Goal: Task Accomplishment & Management: Use online tool/utility

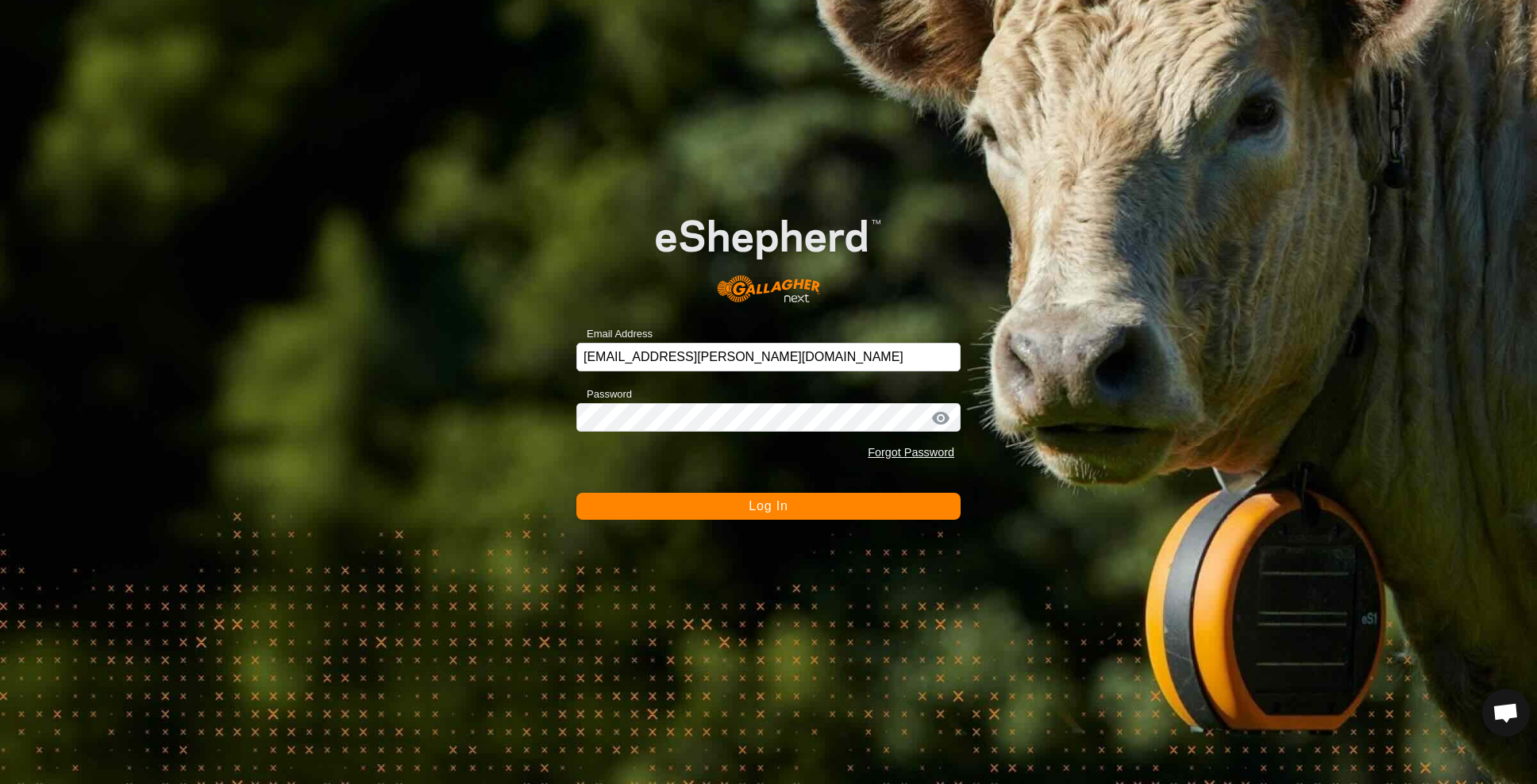
click at [831, 510] on button "Log In" at bounding box center [768, 507] width 384 height 27
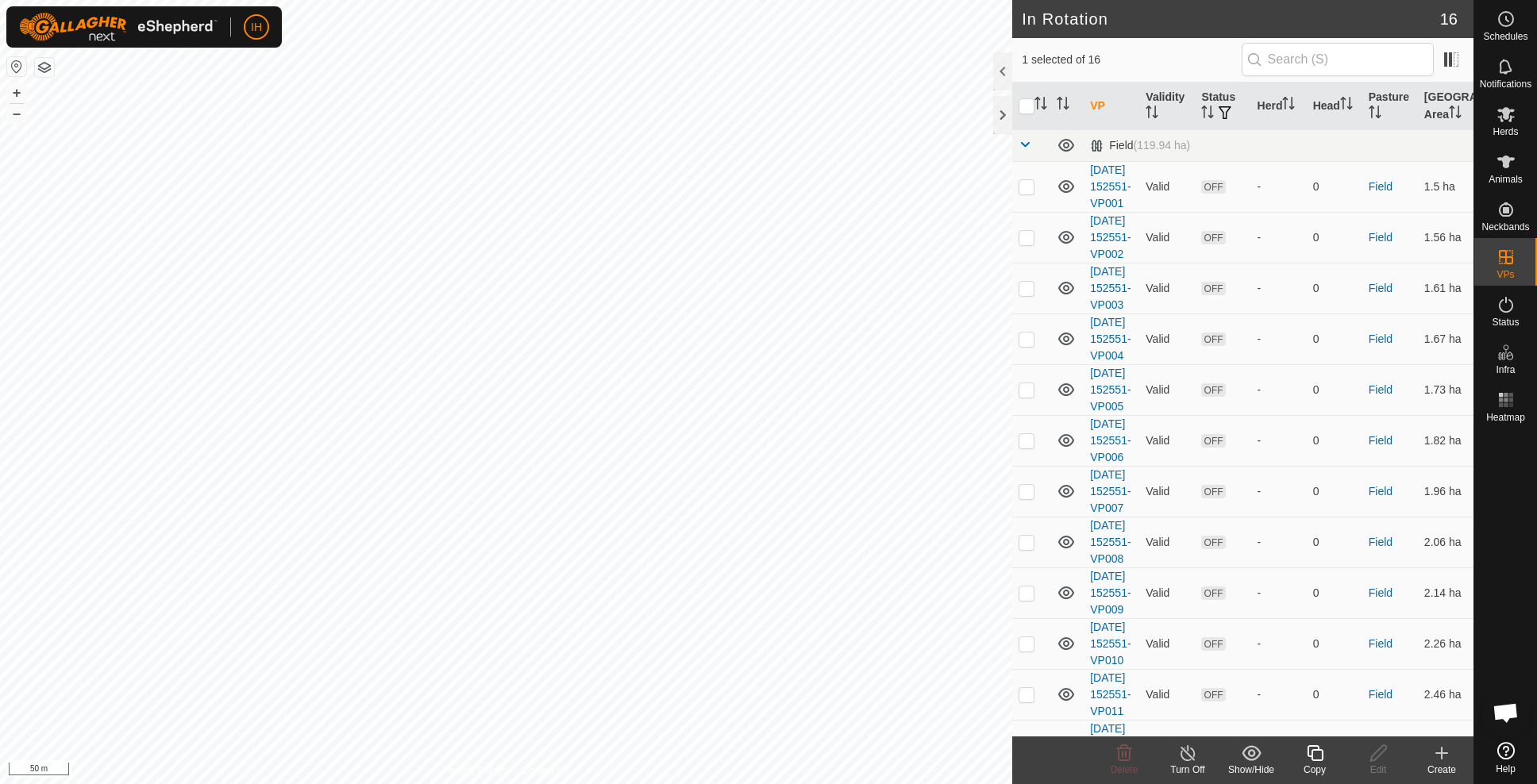
checkbox input "true"
checkbox input "false"
click at [1319, 759] on icon at bounding box center [1314, 752] width 16 height 16
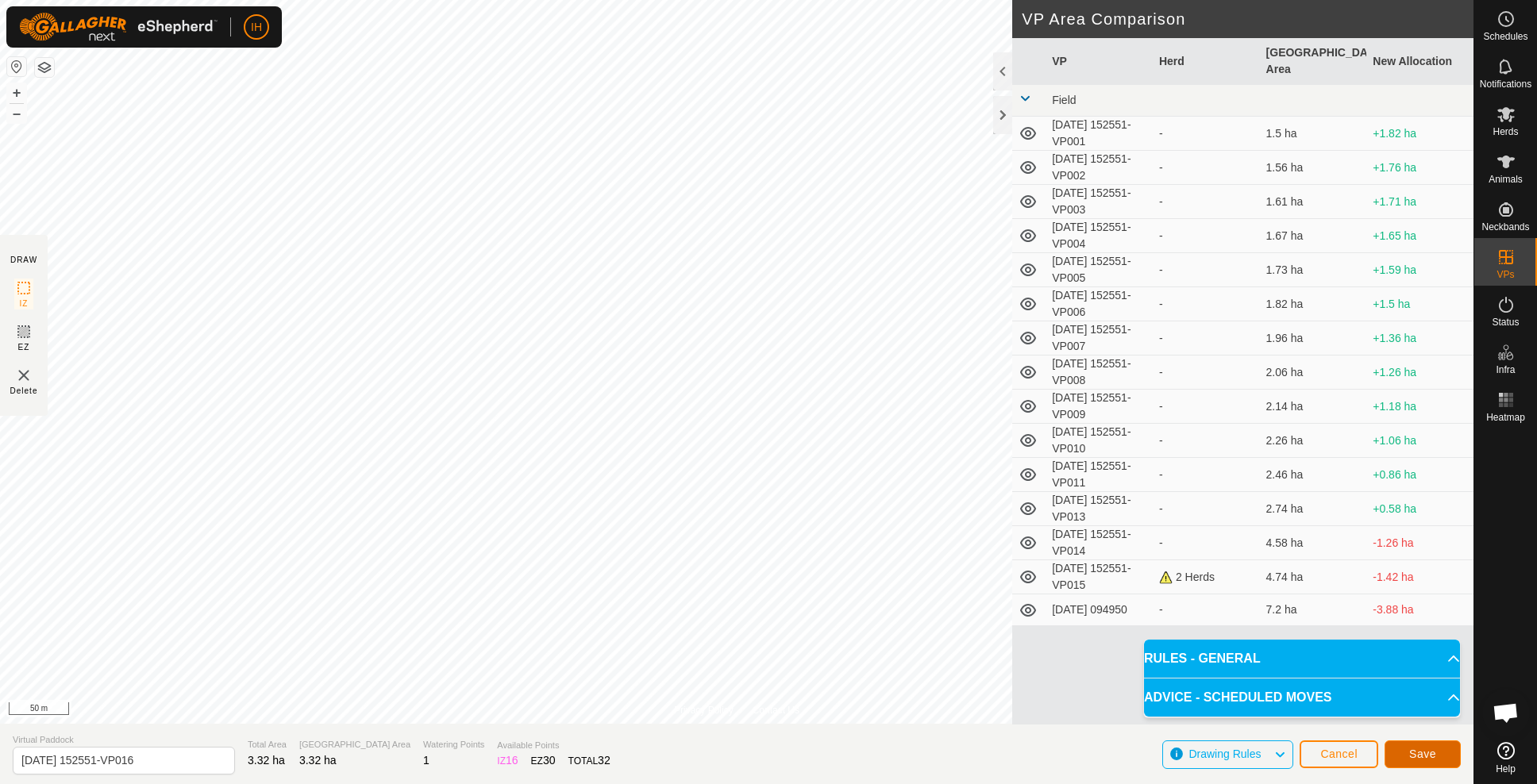
click at [1422, 753] on span "Save" at bounding box center [1423, 753] width 27 height 13
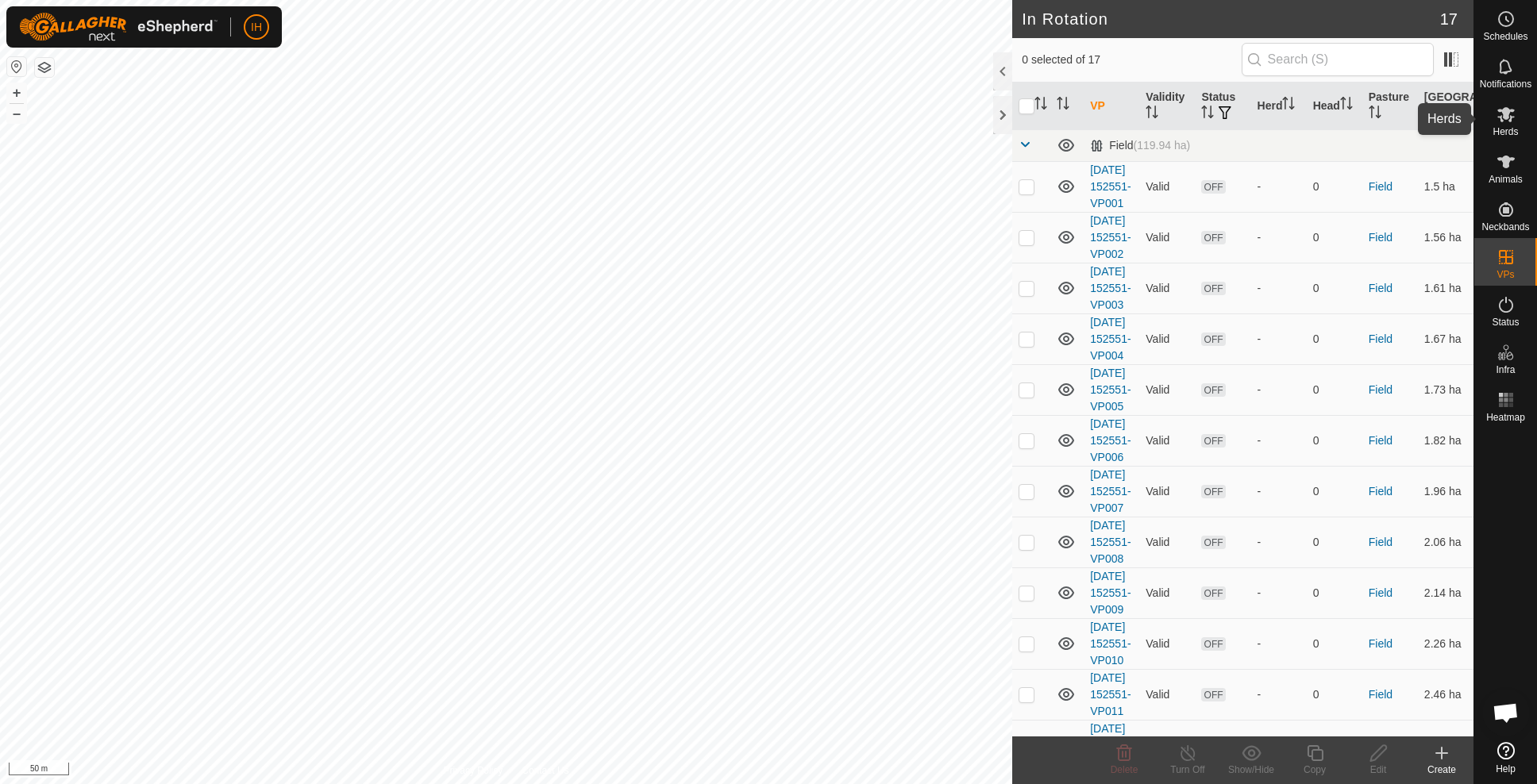
click at [1515, 119] on icon at bounding box center [1505, 114] width 19 height 19
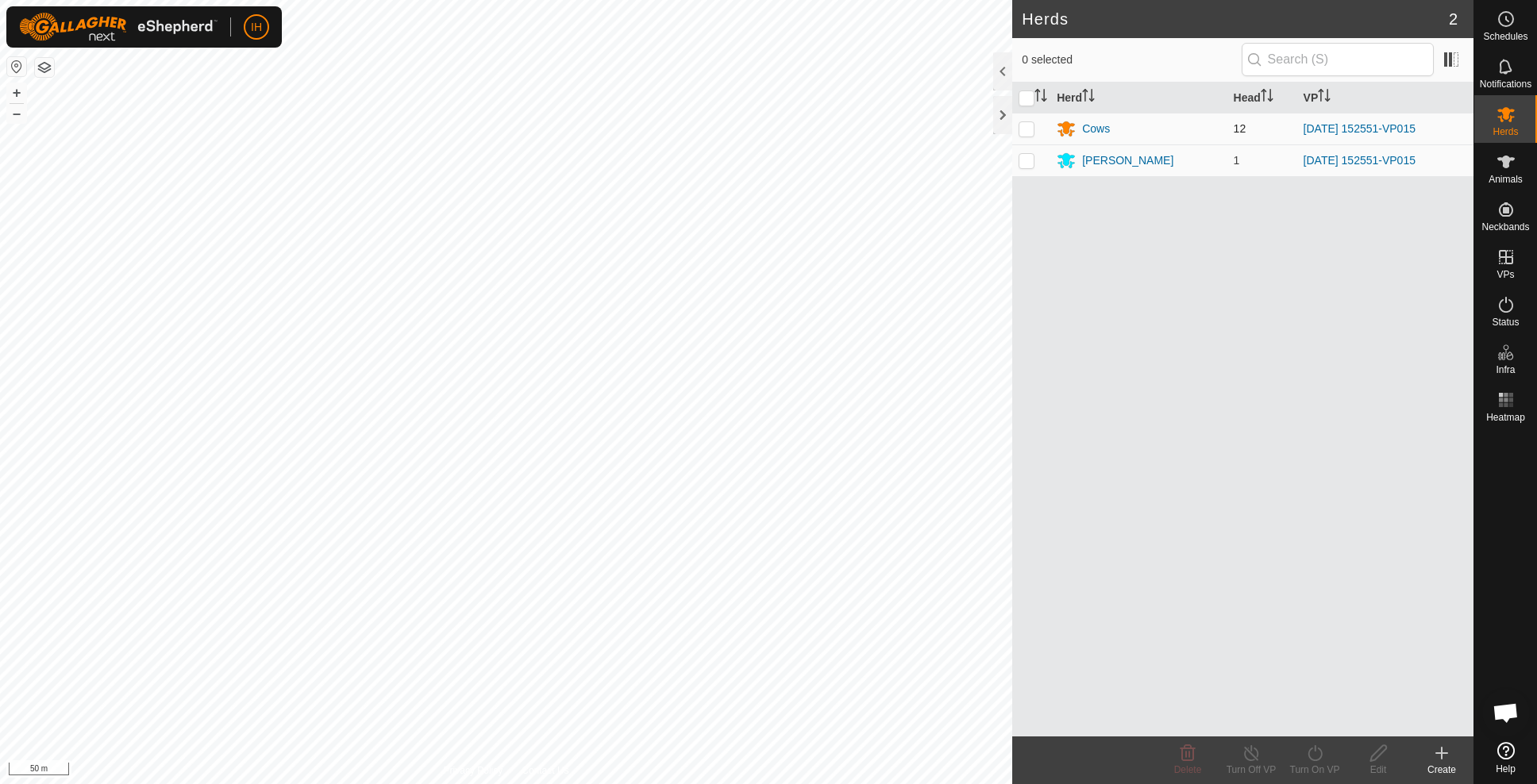
click at [1028, 124] on p-checkbox at bounding box center [1026, 128] width 16 height 13
checkbox input "true"
click at [1025, 159] on p-checkbox at bounding box center [1026, 160] width 16 height 13
checkbox input "true"
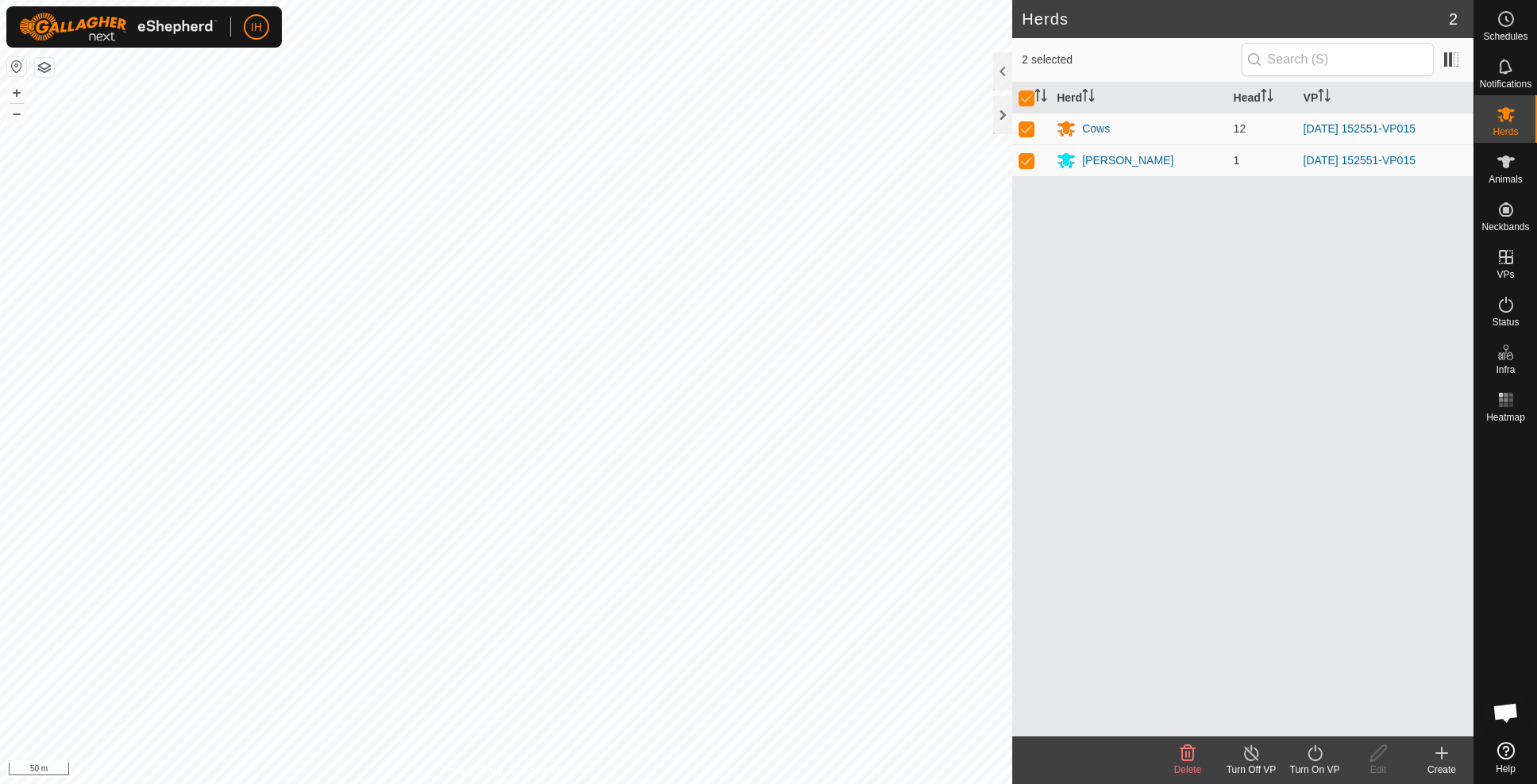
click at [1315, 757] on icon at bounding box center [1314, 753] width 20 height 19
click at [1328, 722] on link "Now" at bounding box center [1362, 717] width 157 height 32
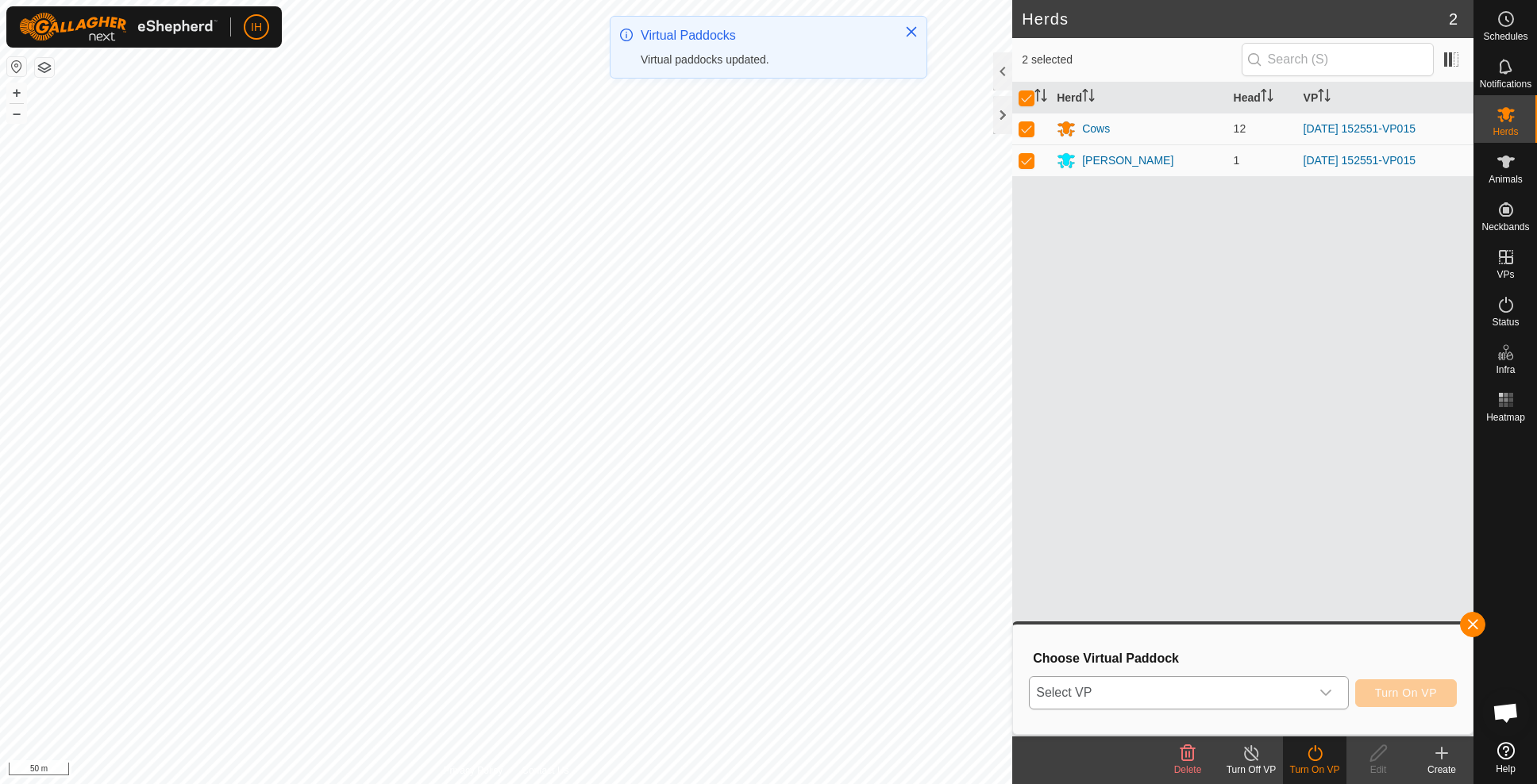
click at [1316, 691] on div "dropdown trigger" at bounding box center [1325, 692] width 32 height 32
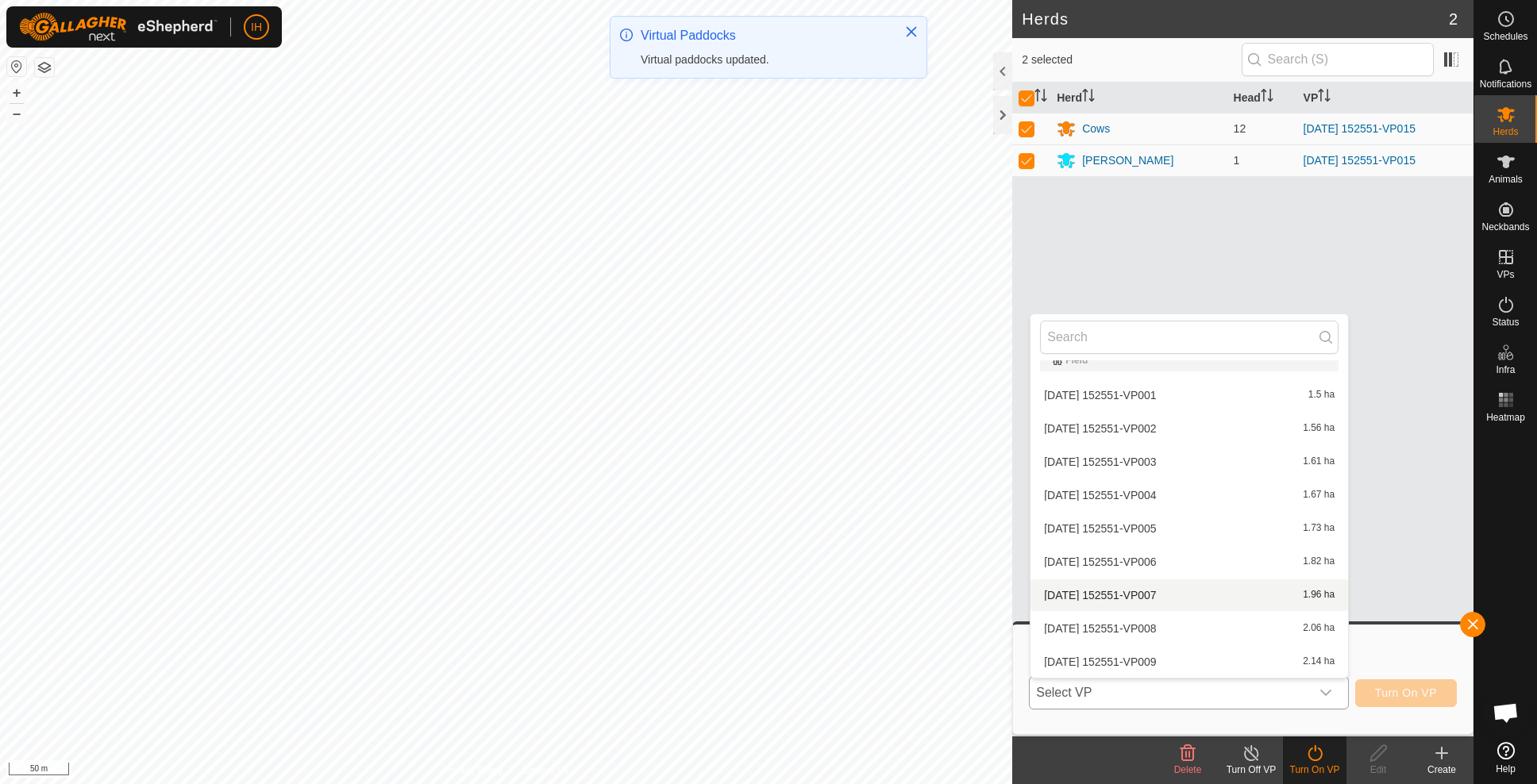
scroll to position [284, 0]
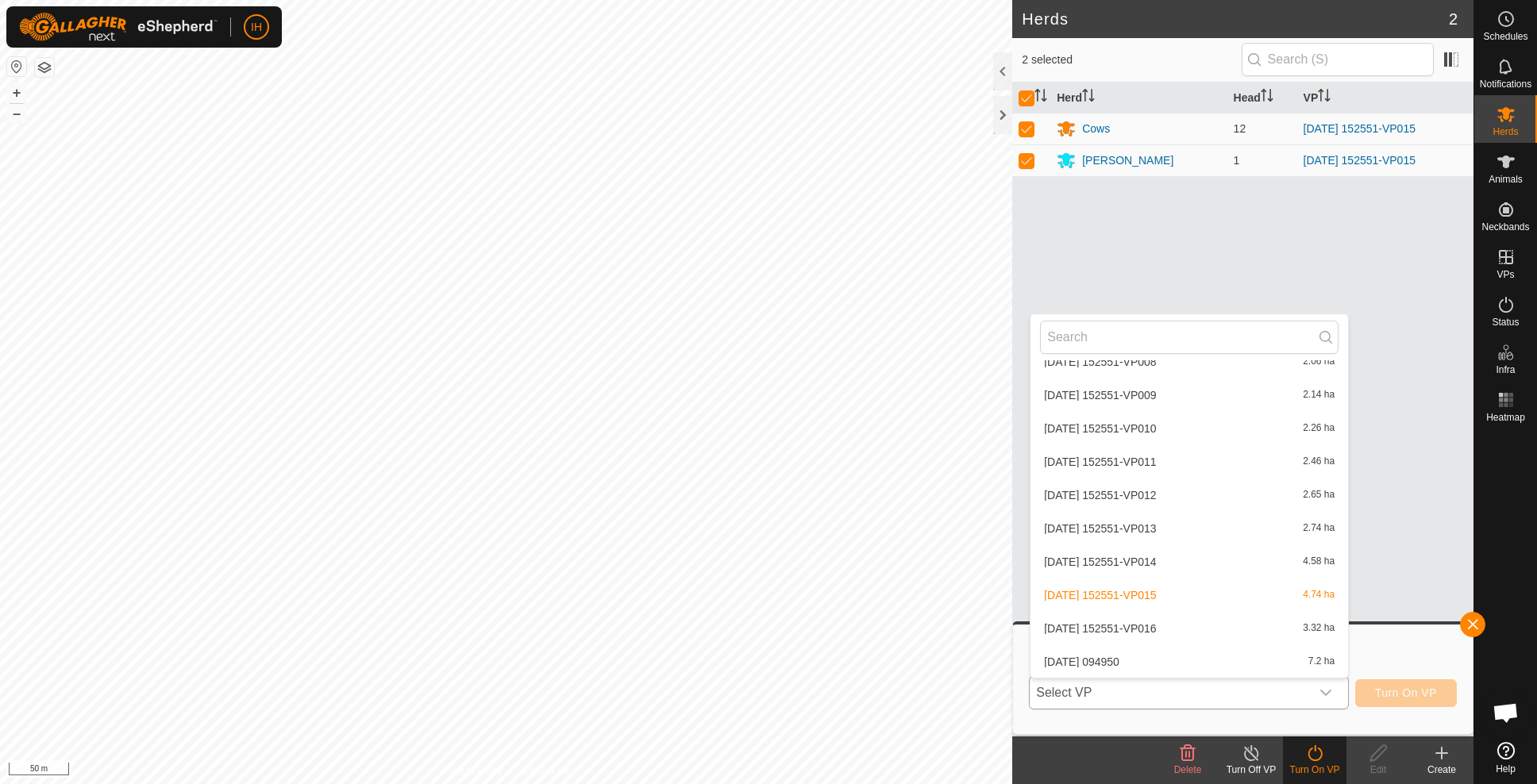
click at [1212, 622] on li "[DATE] 152551-VP016 3.32 ha" at bounding box center [1189, 628] width 317 height 32
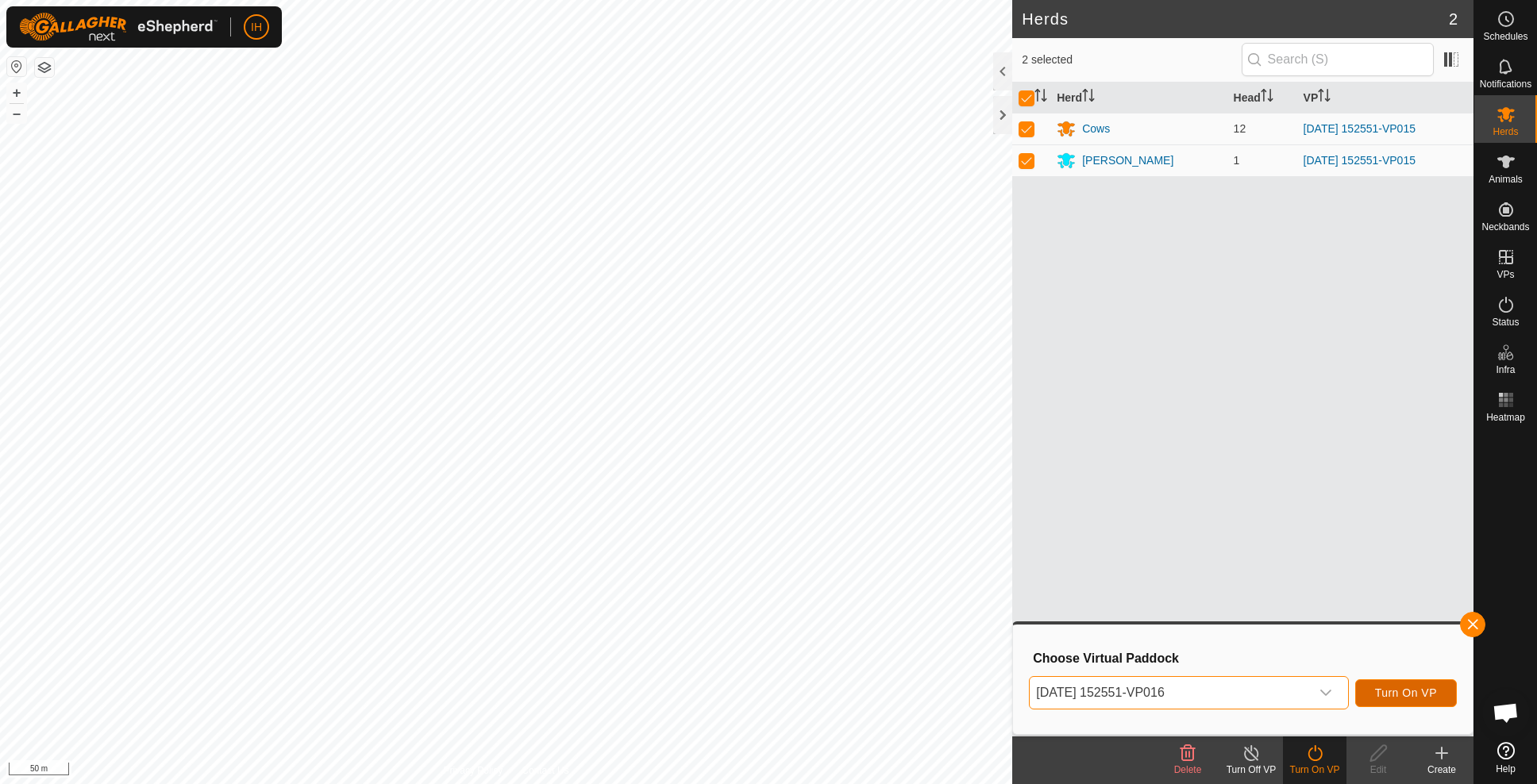
click at [1435, 698] on span "Turn On VP" at bounding box center [1406, 693] width 62 height 13
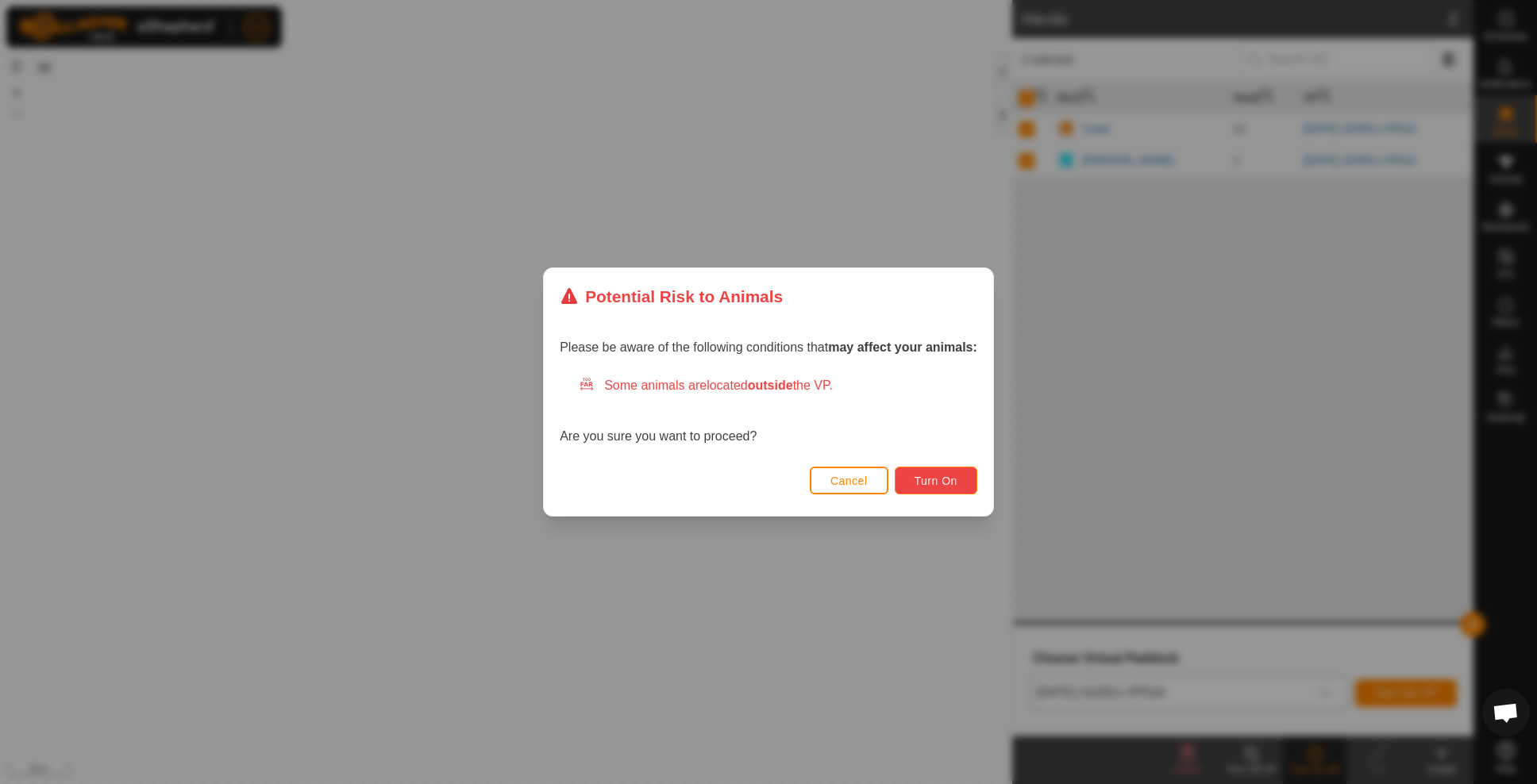
click at [930, 479] on span "Turn On" at bounding box center [936, 480] width 43 height 13
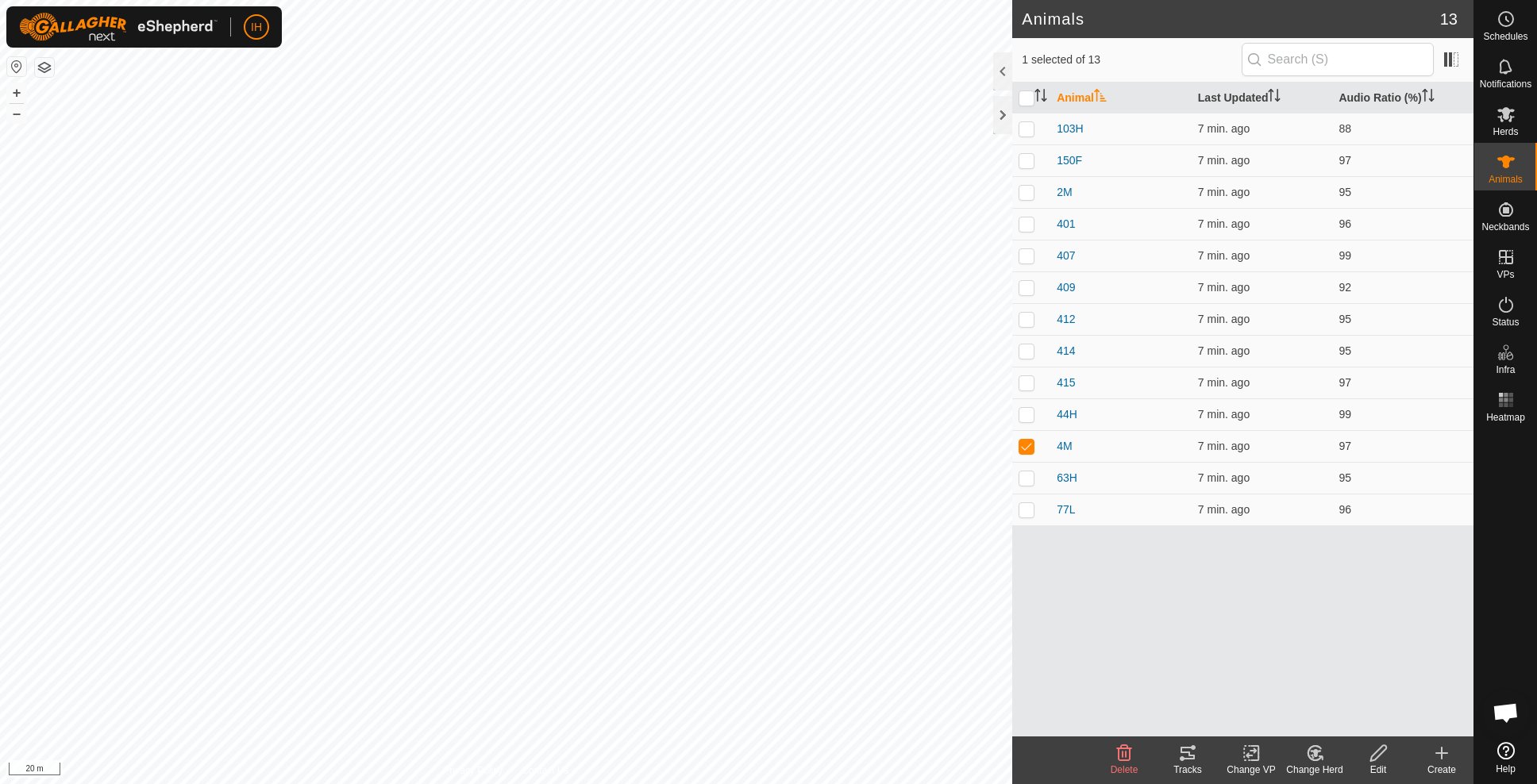
click at [1194, 758] on icon at bounding box center [1187, 752] width 15 height 13
click at [1508, 28] on es-schedule-vp-svg-icon at bounding box center [1505, 19] width 28 height 26
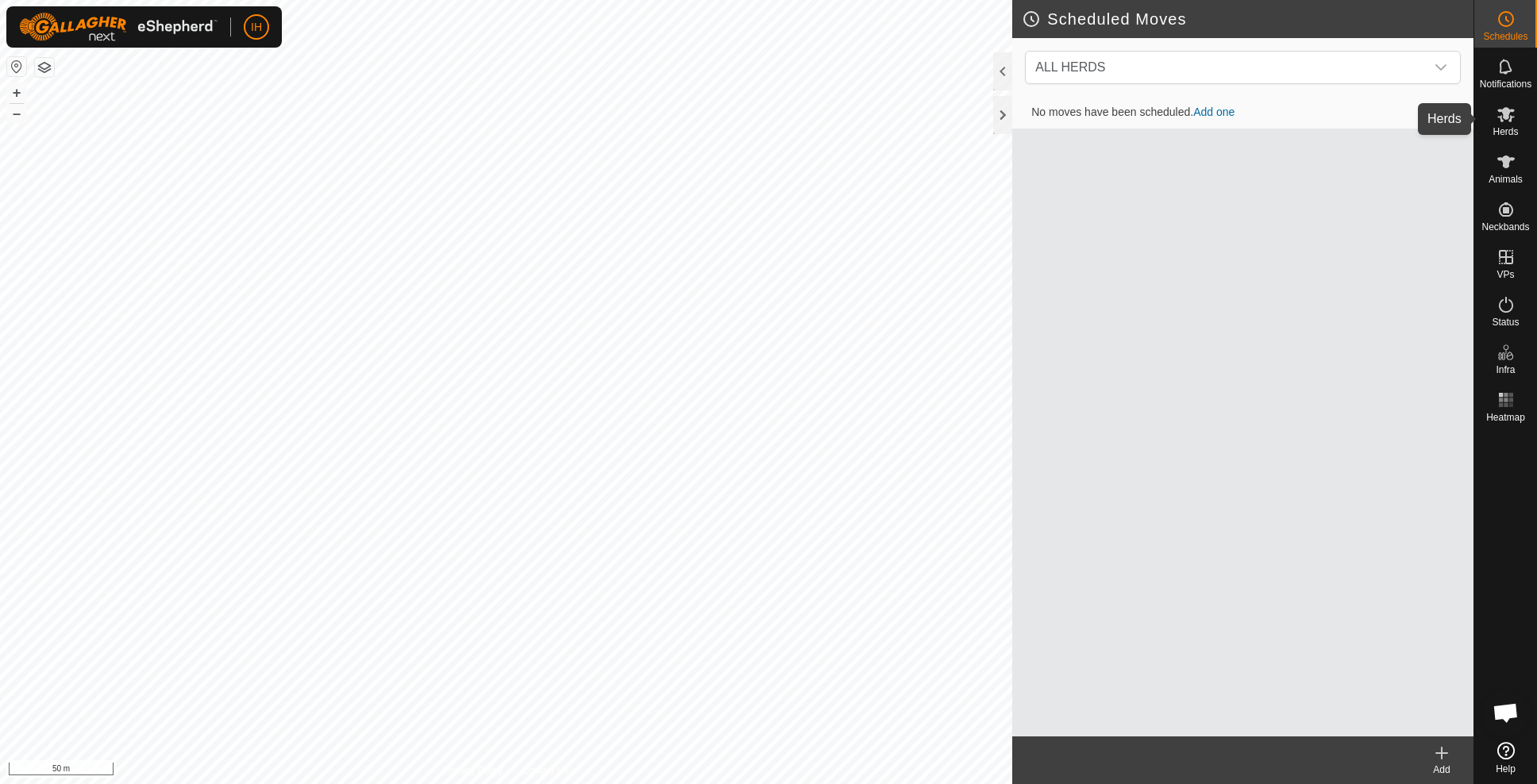
click at [1505, 127] on span "Herds" at bounding box center [1505, 131] width 26 height 9
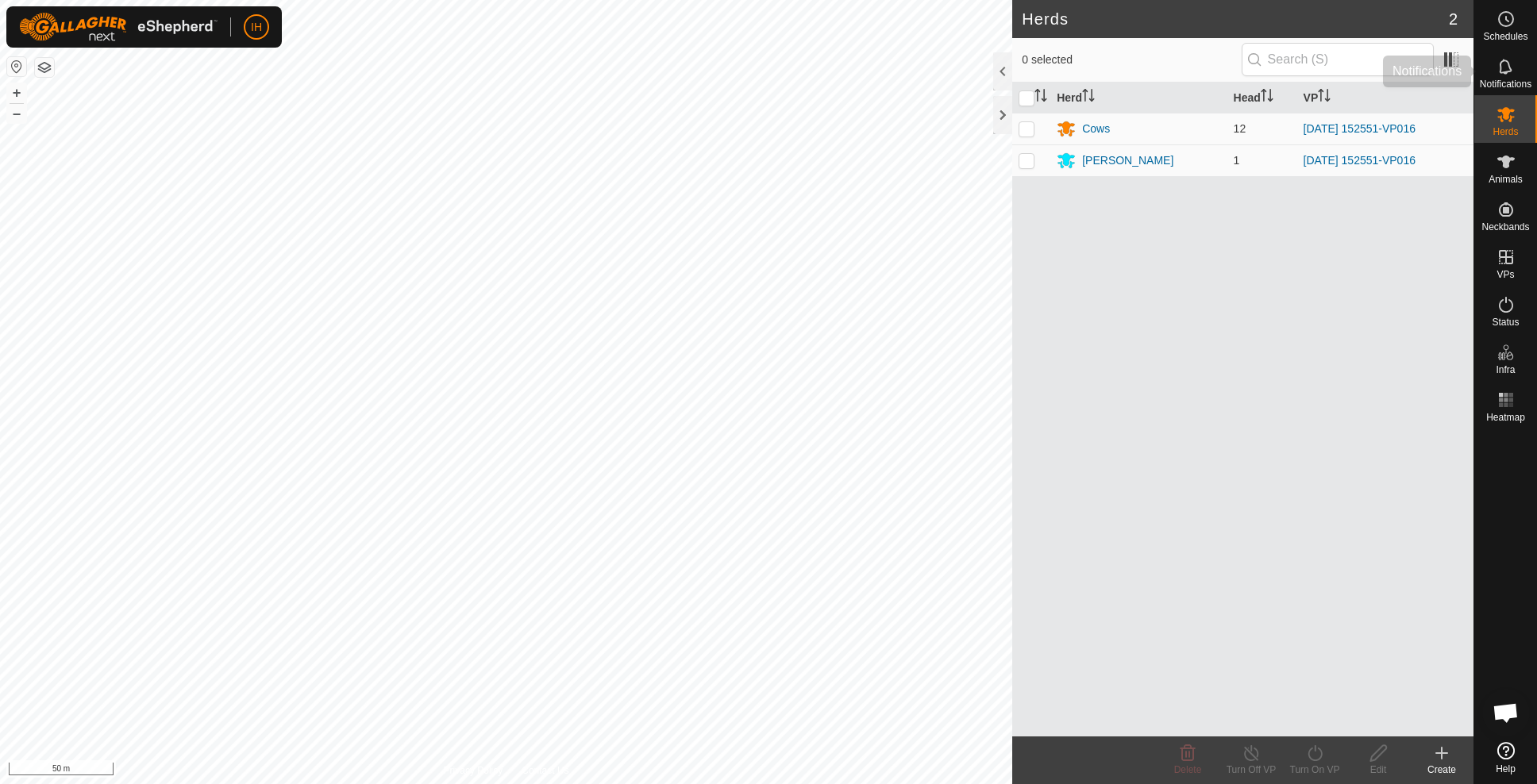
click at [1505, 79] on span "Notifications" at bounding box center [1505, 84] width 51 height 9
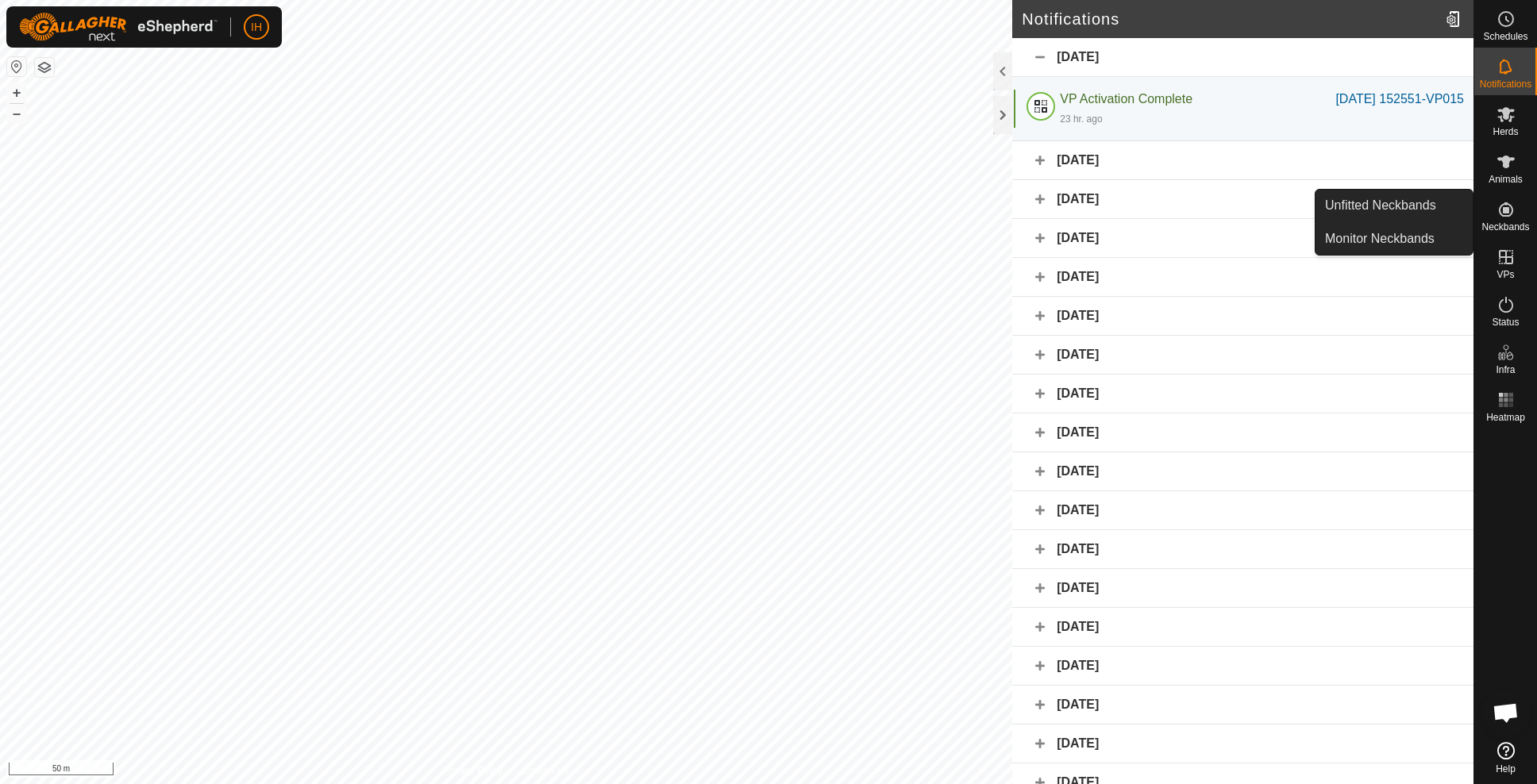
click at [1508, 211] on icon at bounding box center [1505, 209] width 15 height 15
click at [1505, 225] on span "Neckbands" at bounding box center [1505, 226] width 48 height 9
click at [1407, 248] on link "Monitor Neckbands" at bounding box center [1394, 238] width 157 height 32
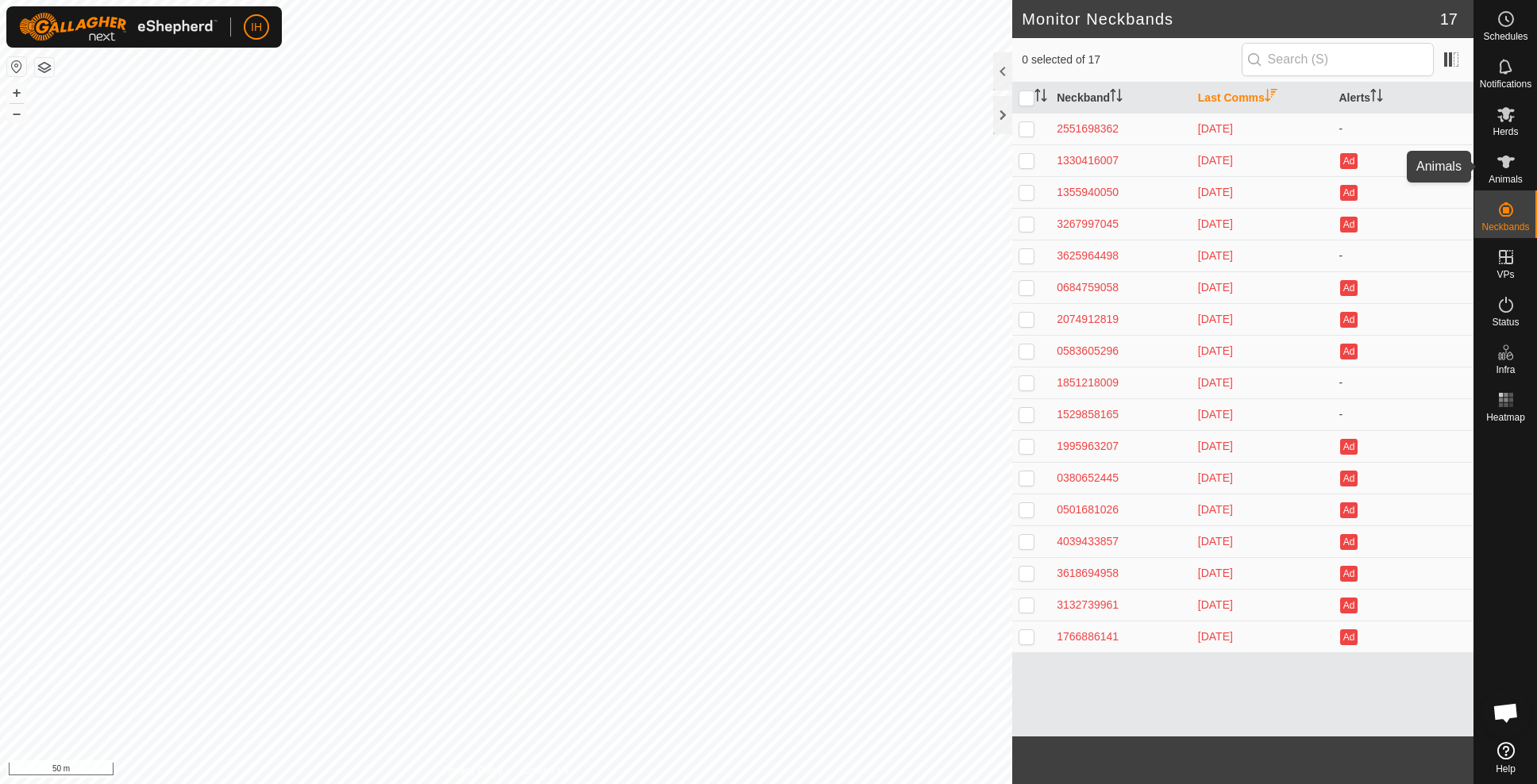
click at [1507, 175] on span "Animals" at bounding box center [1505, 179] width 34 height 9
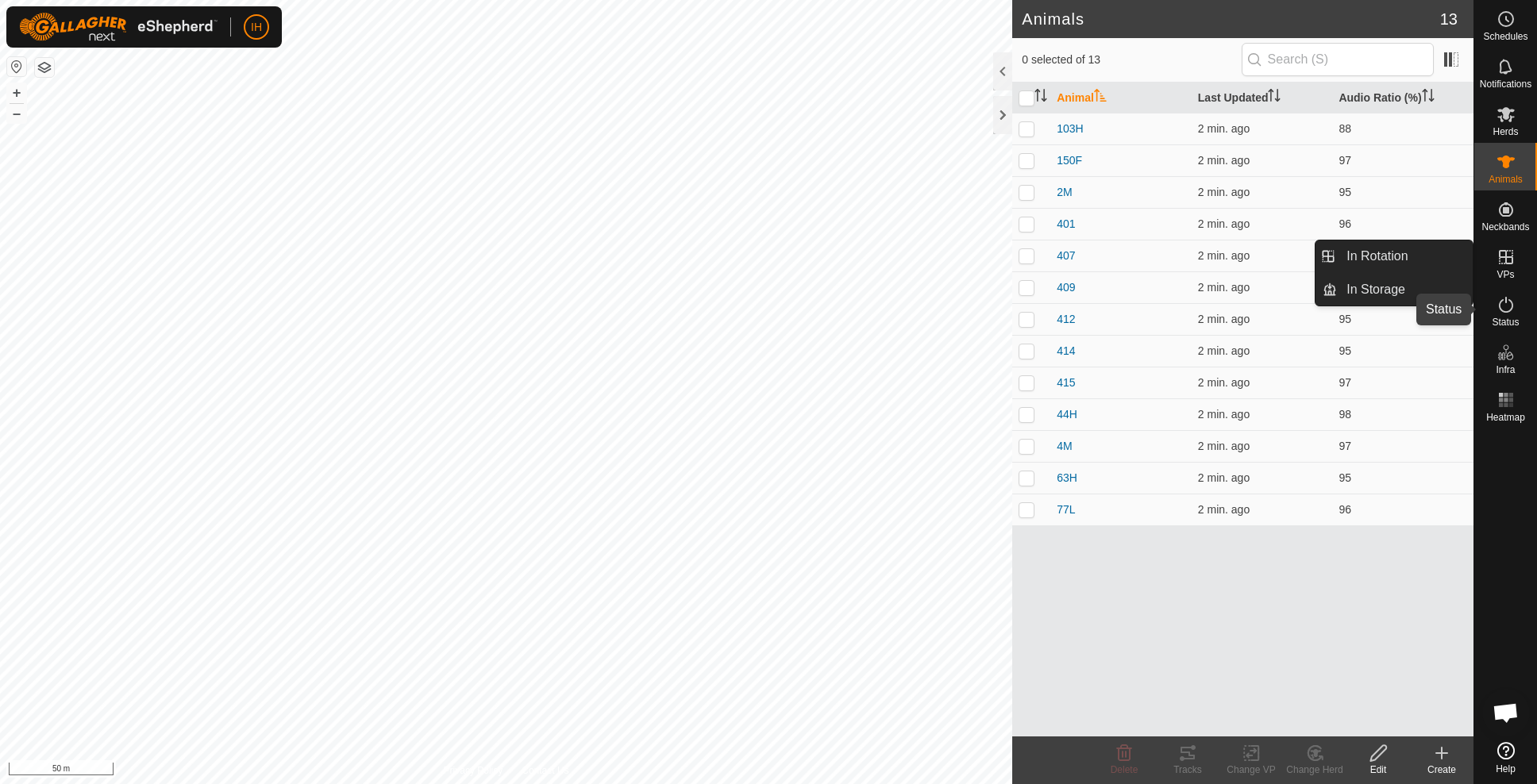
click at [1503, 316] on es-activation-svg-icon at bounding box center [1505, 305] width 28 height 26
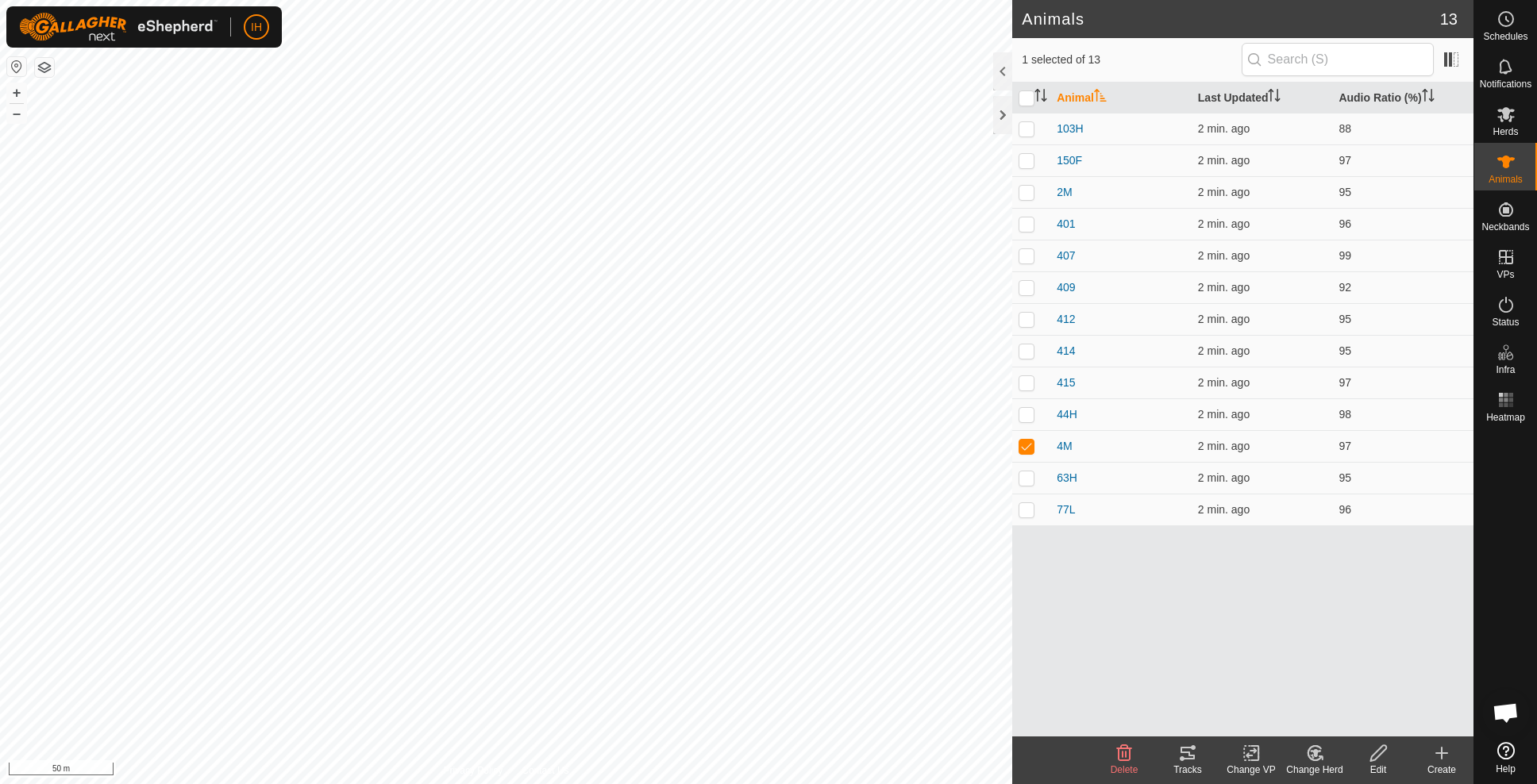
click at [1180, 766] on div "Tracks" at bounding box center [1187, 769] width 63 height 15
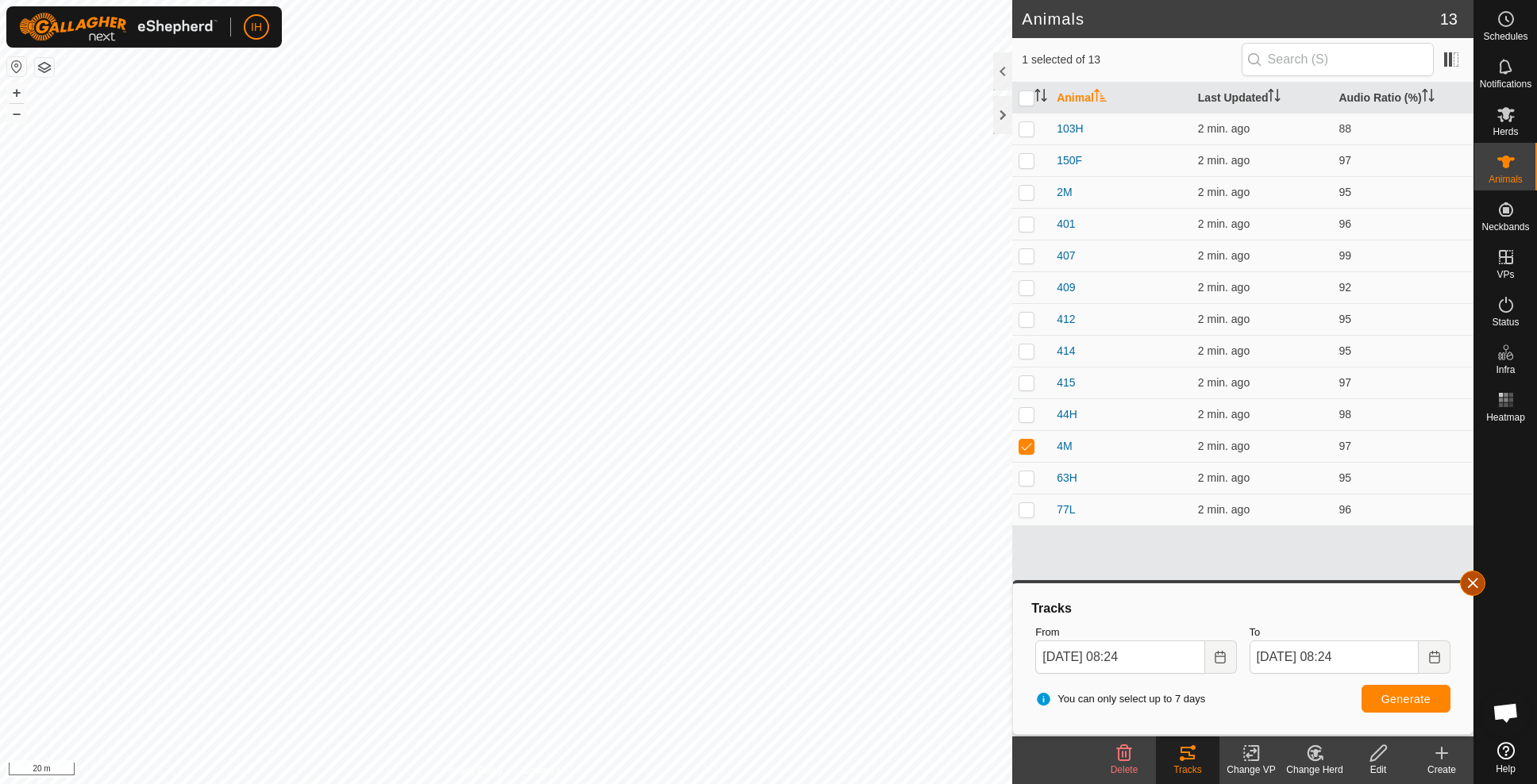
click at [1475, 584] on button "button" at bounding box center [1473, 584] width 26 height 26
